Goal: Information Seeking & Learning: Learn about a topic

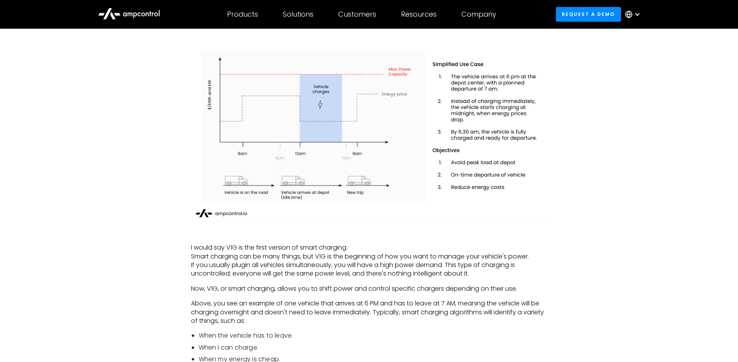
scroll to position [912, 0]
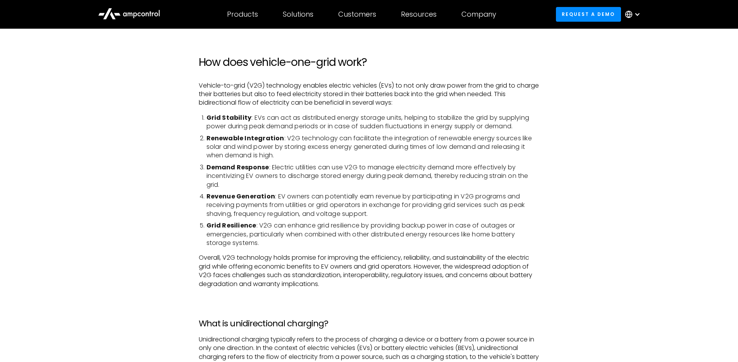
scroll to position [412, 0]
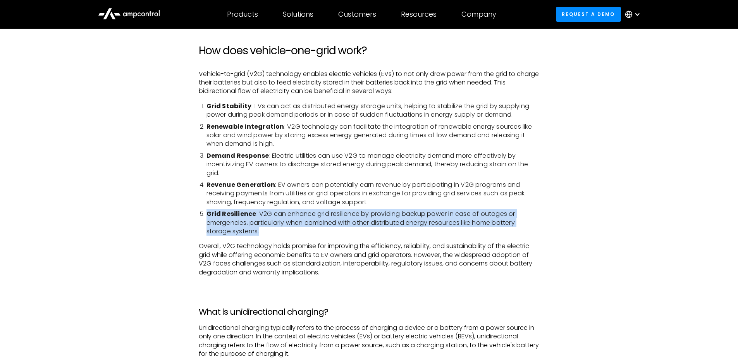
drag, startPoint x: 386, startPoint y: 231, endPoint x: 407, endPoint y: 209, distance: 29.6
click at [407, 210] on li "Grid Resilience : V2G can enhance grid resilience by providing backup power in …" at bounding box center [373, 223] width 333 height 26
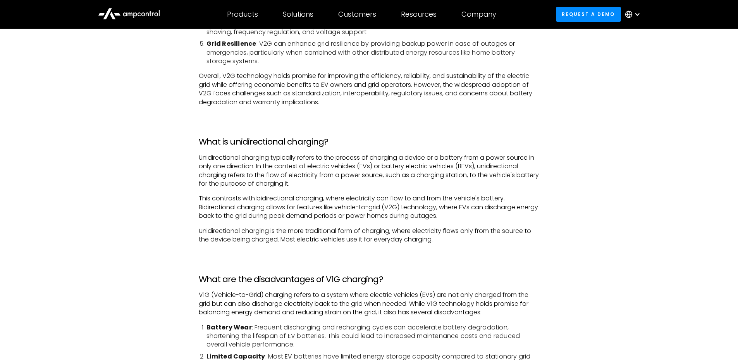
scroll to position [693, 0]
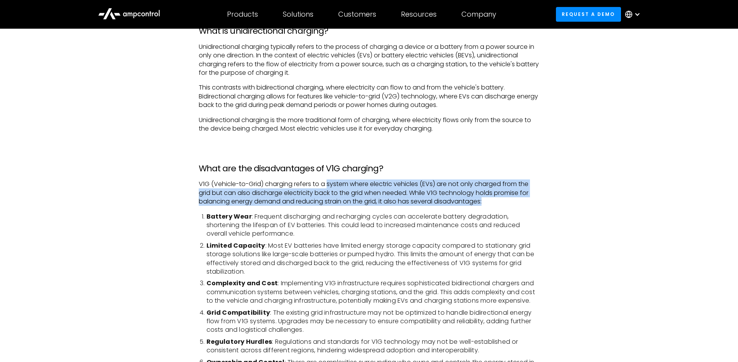
drag, startPoint x: 328, startPoint y: 182, endPoint x: 459, endPoint y: 206, distance: 132.9
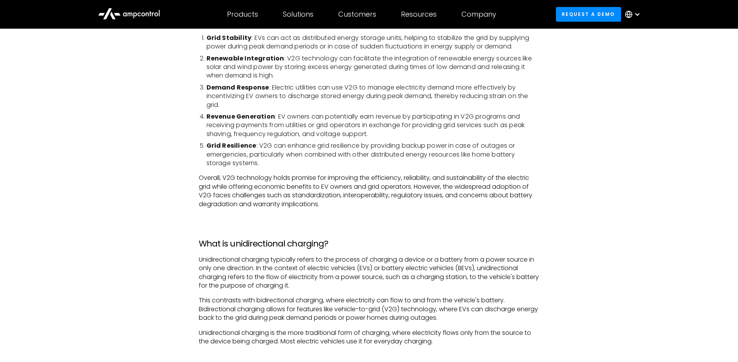
scroll to position [392, 0]
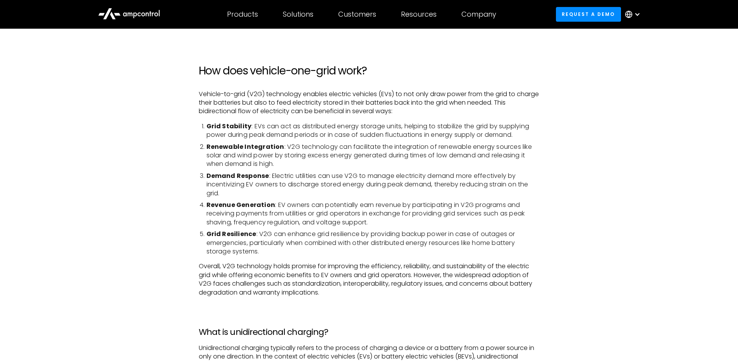
click at [352, 331] on h3 "What is unidirectional charging?" at bounding box center [369, 332] width 341 height 10
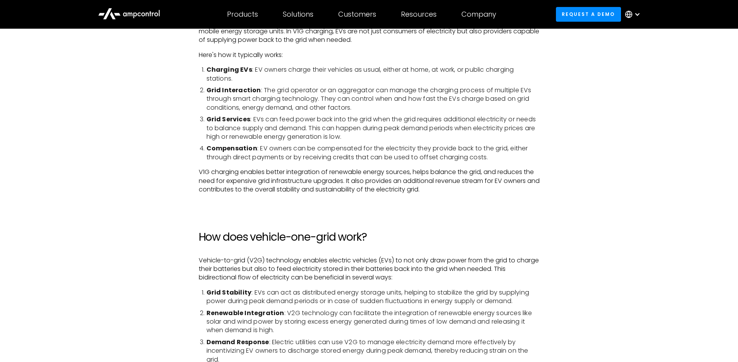
click at [362, 320] on li "Renewable Integration : V2G technology can facilitate the integration of renewa…" at bounding box center [373, 322] width 333 height 26
